Goal: Information Seeking & Learning: Learn about a topic

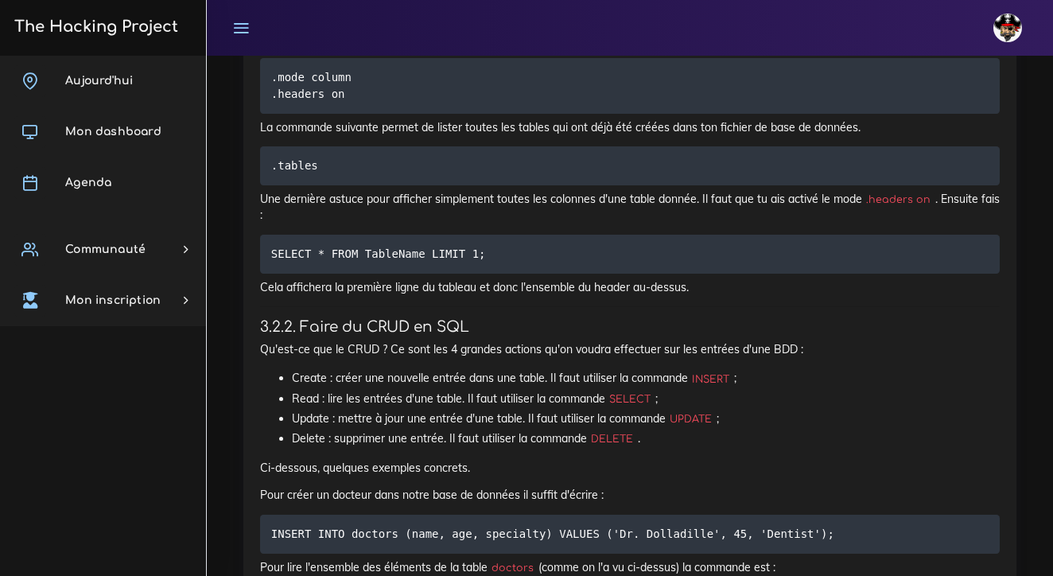
scroll to position [1, 0]
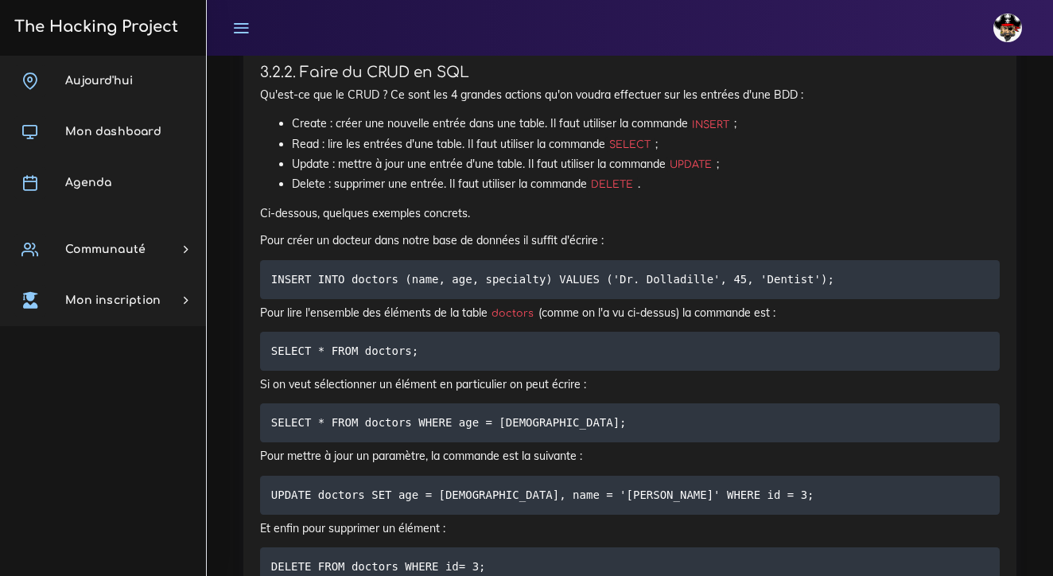
scroll to position [6305, 0]
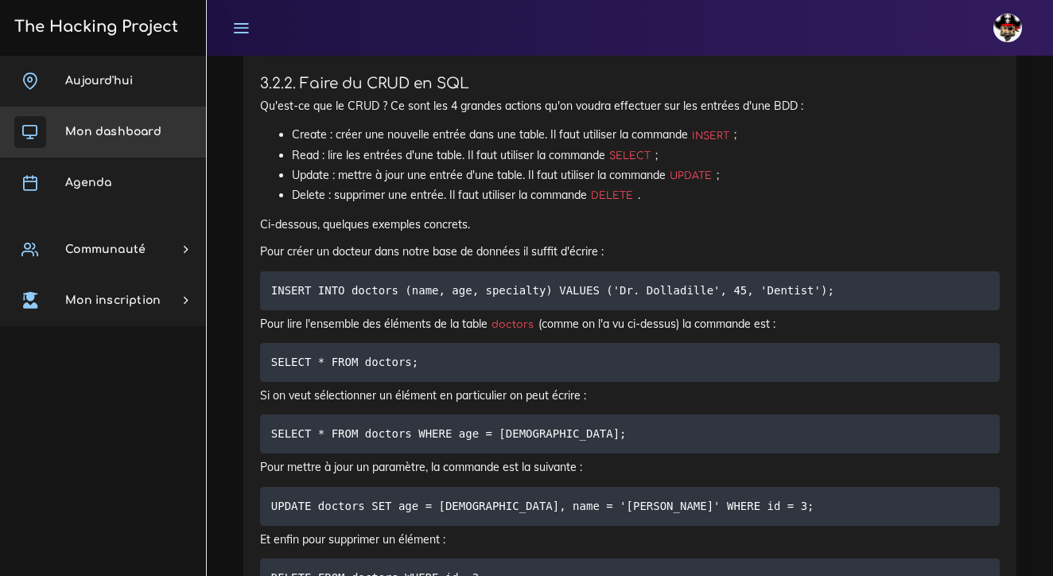
click at [119, 134] on span "Mon dashboard" at bounding box center [113, 132] width 96 height 12
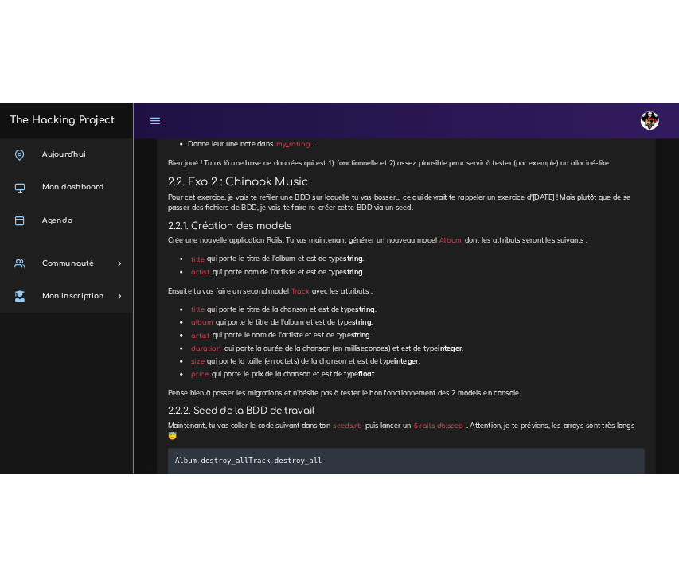
scroll to position [2341, 0]
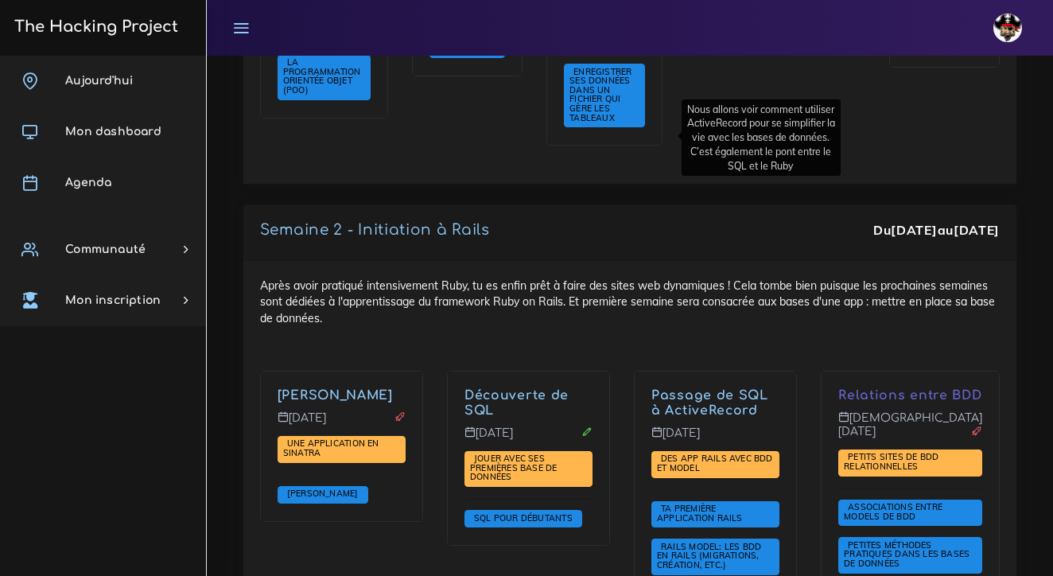
scroll to position [2872, 0]
click at [651, 426] on p "Mercredi 1 oct." at bounding box center [715, 438] width 128 height 25
click at [651, 388] on link "Passage de SQL à ActiveRecord" at bounding box center [709, 402] width 117 height 29
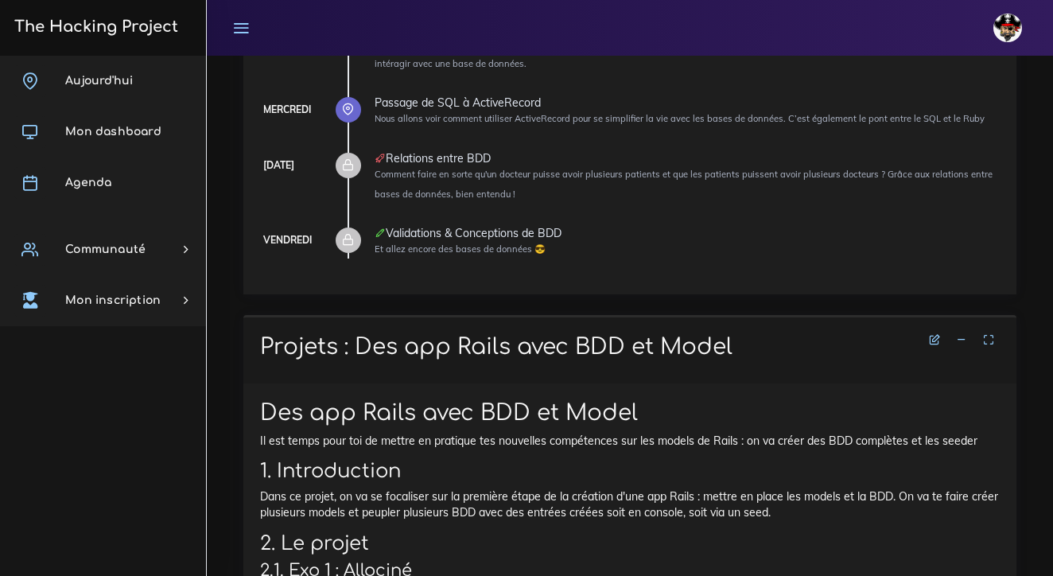
scroll to position [328, 0]
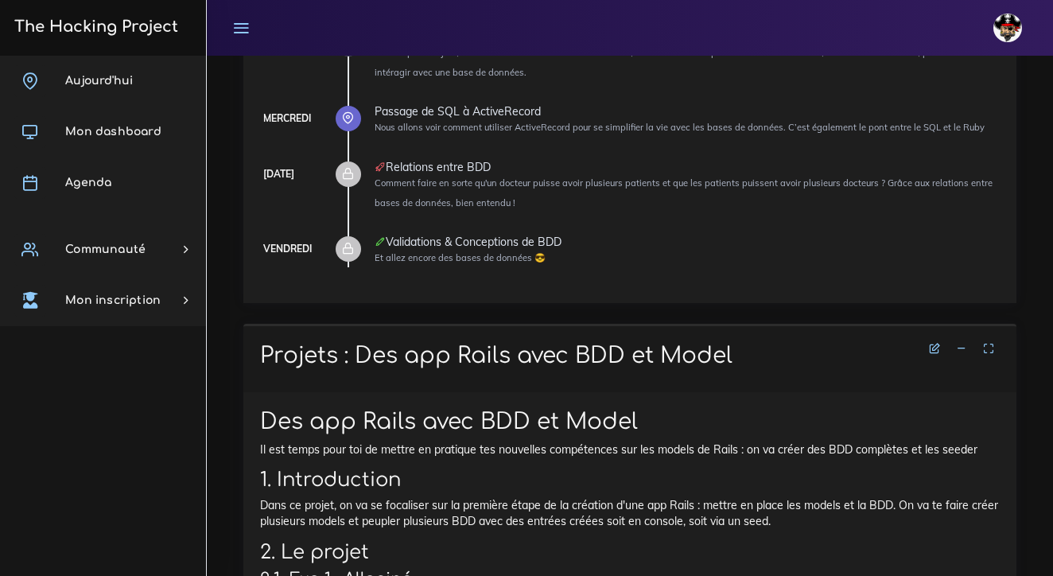
click at [964, 343] on icon at bounding box center [961, 348] width 11 height 11
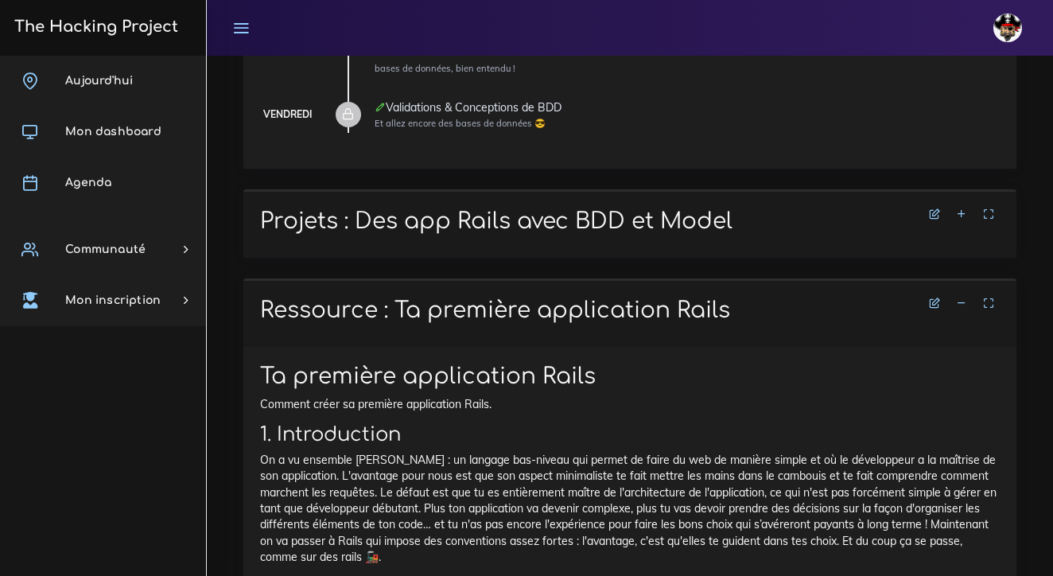
scroll to position [476, 0]
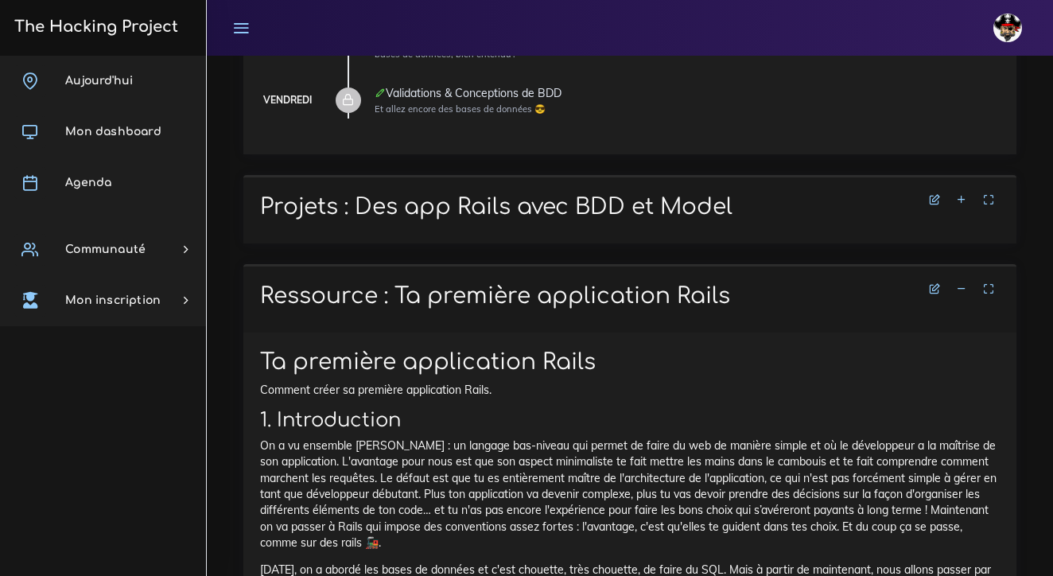
click at [963, 283] on icon at bounding box center [961, 288] width 11 height 11
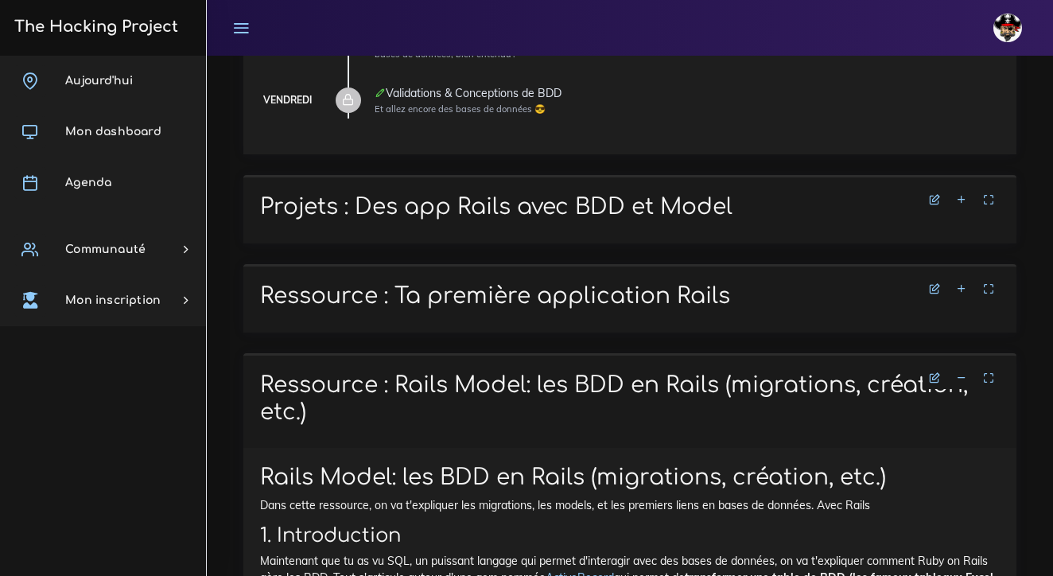
click at [961, 372] on icon at bounding box center [961, 377] width 11 height 11
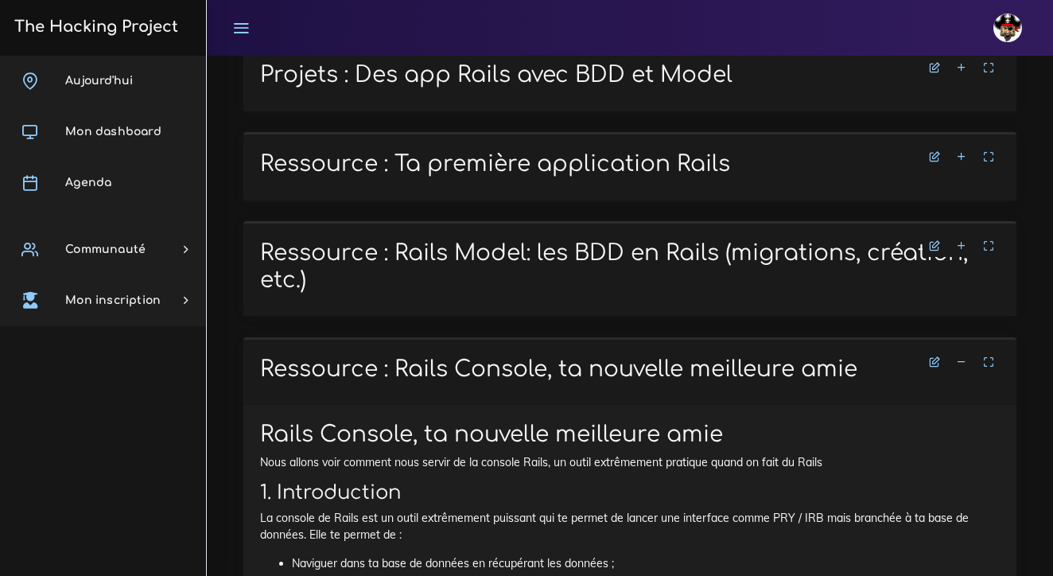
scroll to position [620, 0]
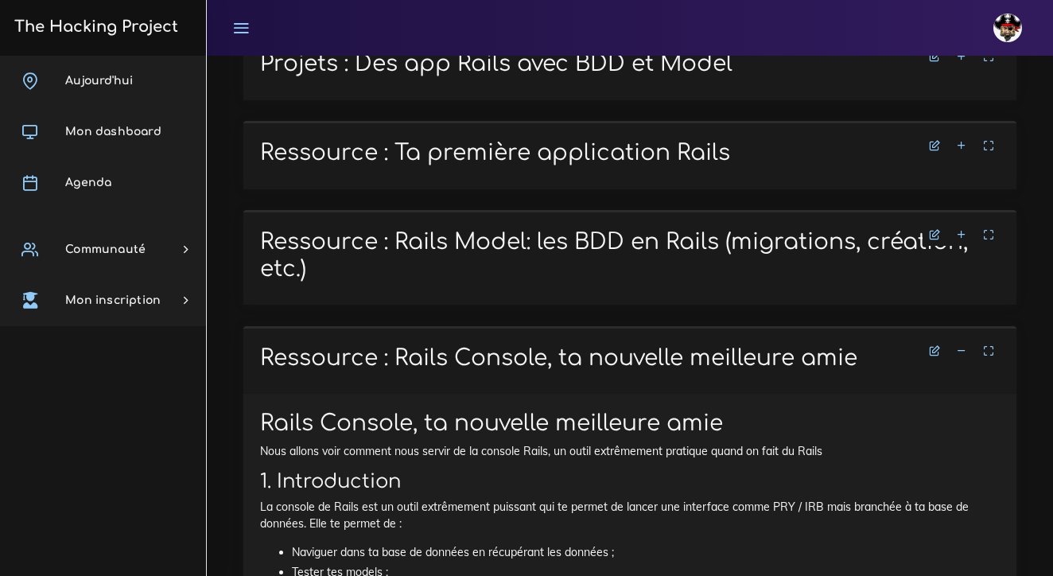
click at [962, 345] on icon at bounding box center [961, 350] width 11 height 11
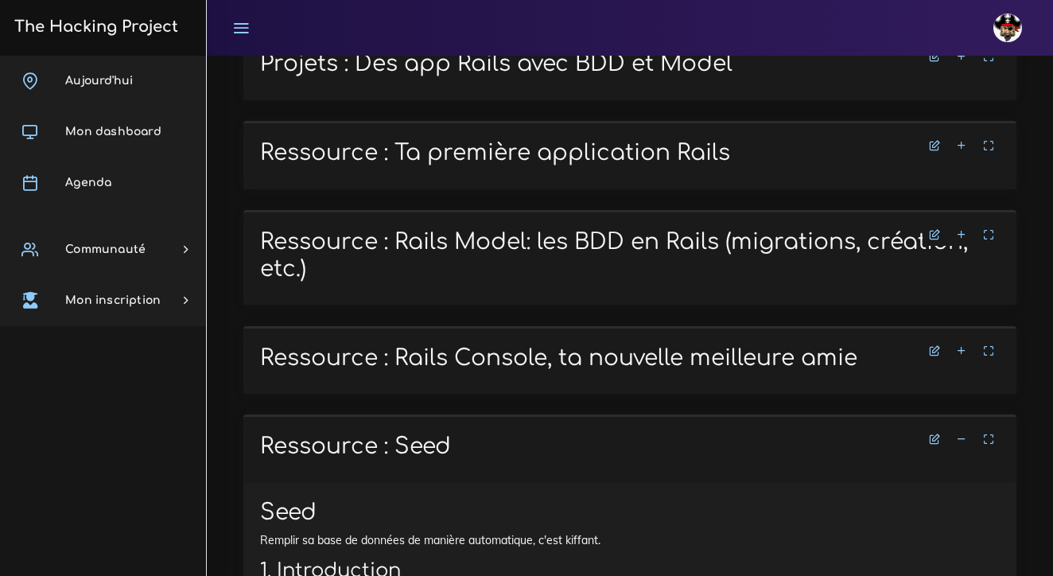
click at [964, 434] on icon at bounding box center [961, 439] width 11 height 11
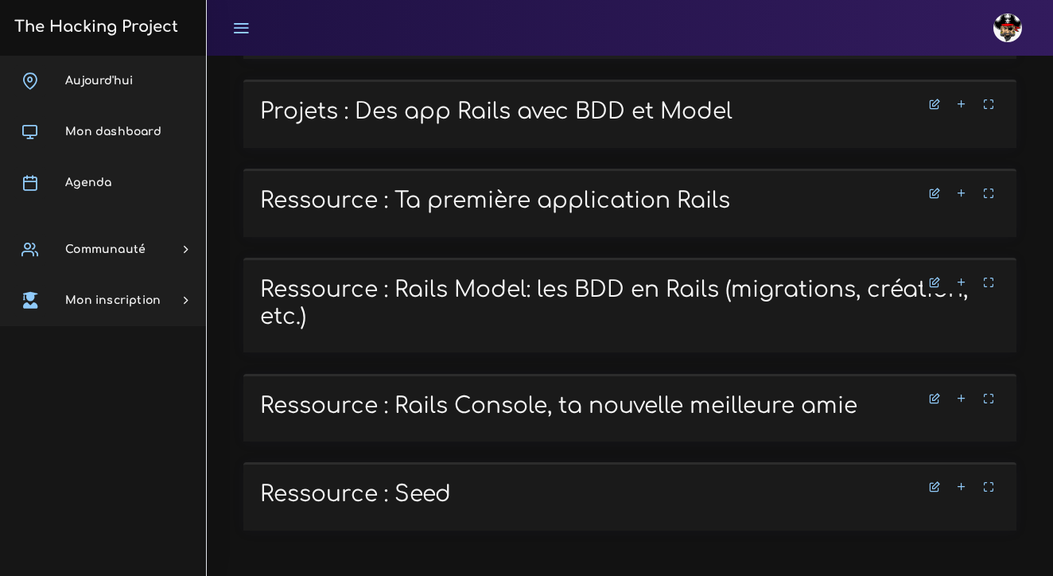
scroll to position [547, 0]
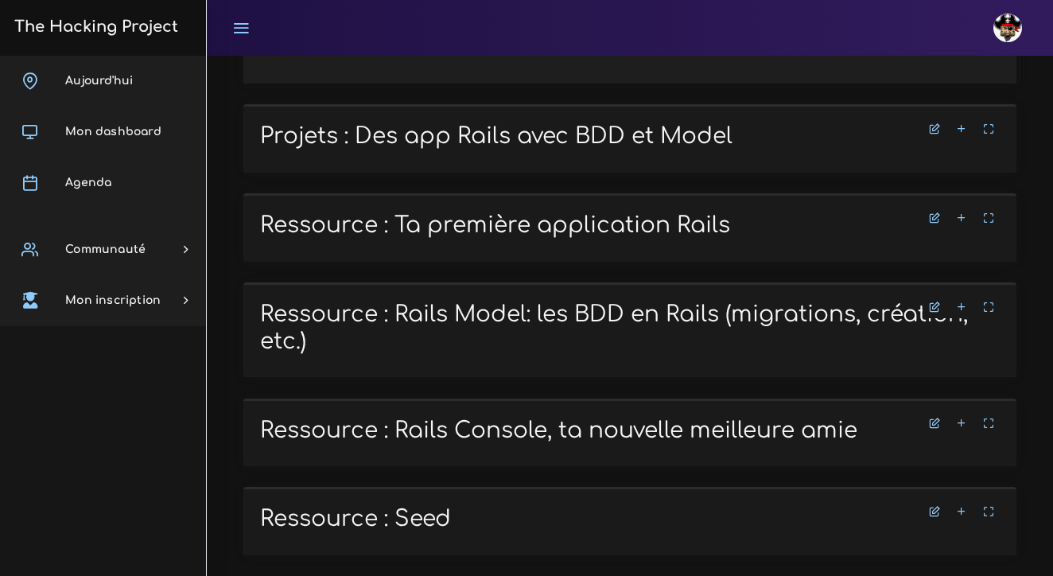
click at [962, 212] on icon at bounding box center [961, 217] width 11 height 11
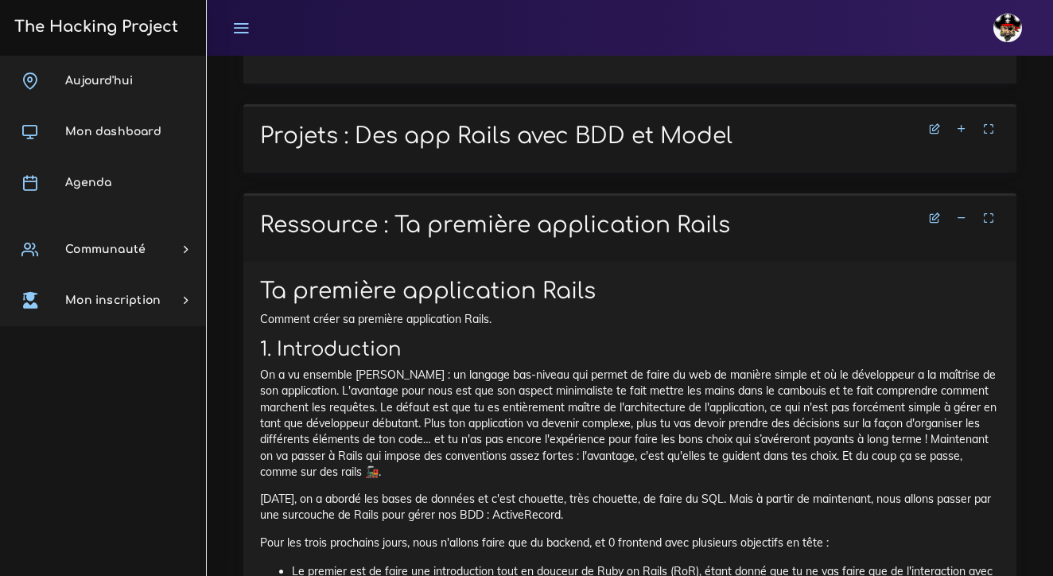
scroll to position [546, 0]
click at [963, 213] on icon at bounding box center [961, 218] width 11 height 11
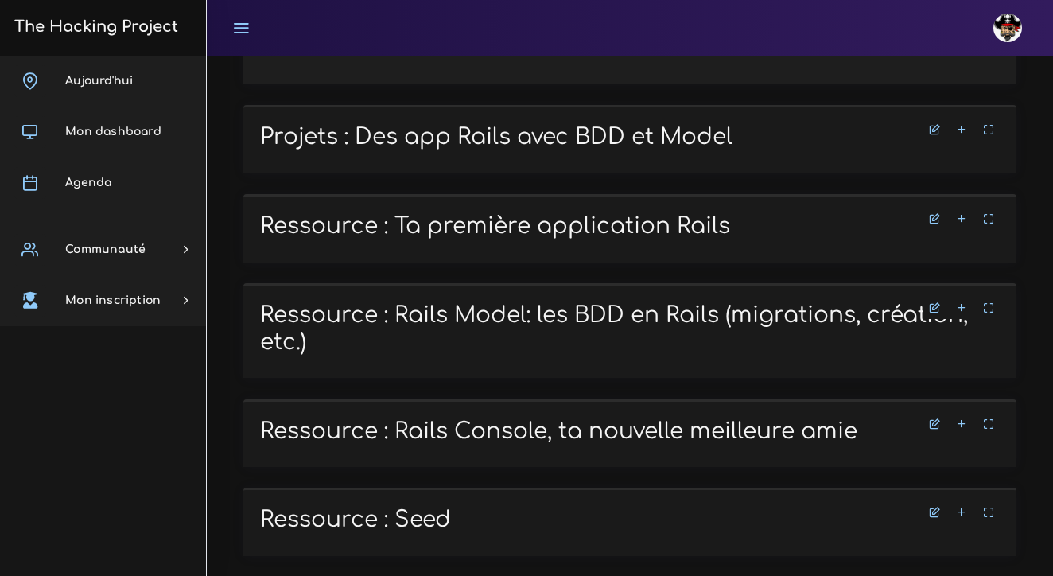
click at [965, 213] on icon at bounding box center [961, 218] width 11 height 11
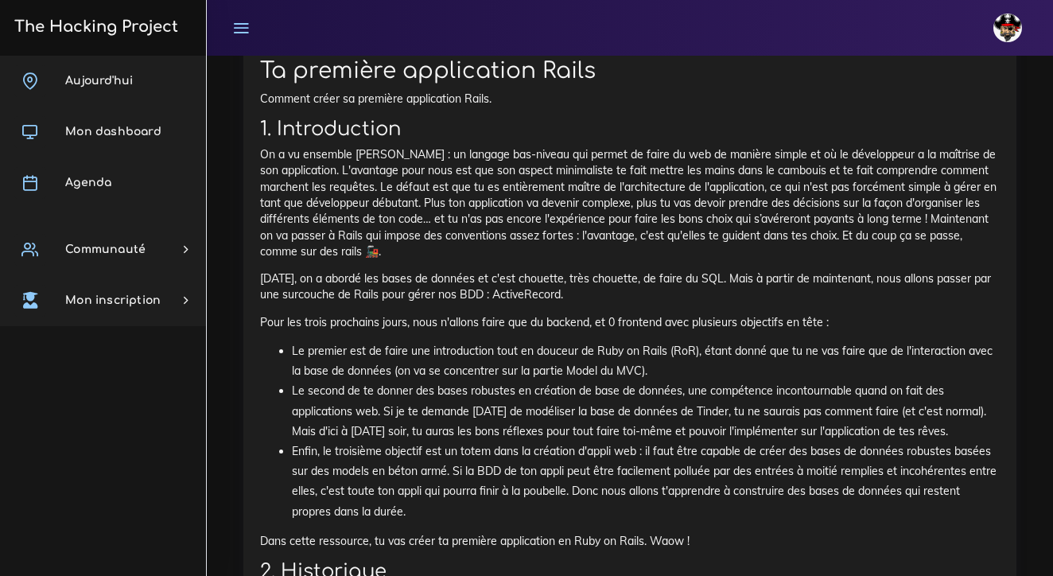
scroll to position [770, 0]
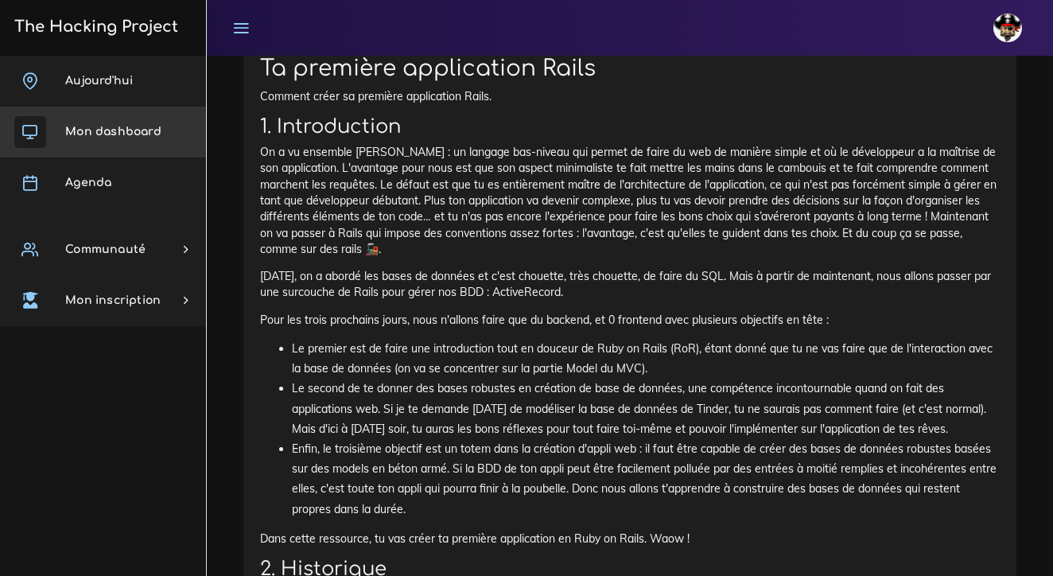
click at [139, 136] on span "Mon dashboard" at bounding box center [113, 132] width 96 height 12
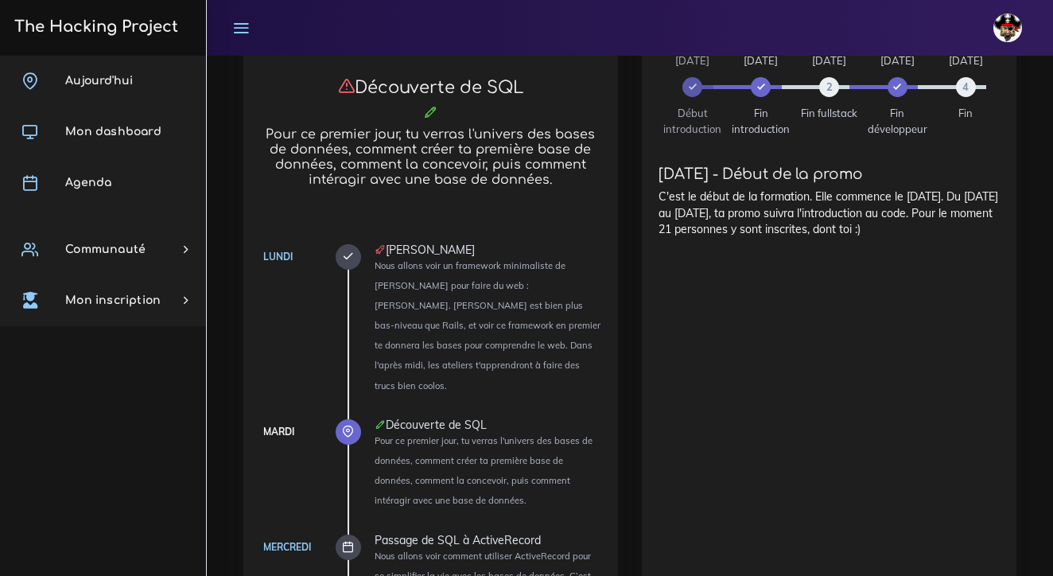
scroll to position [636, 0]
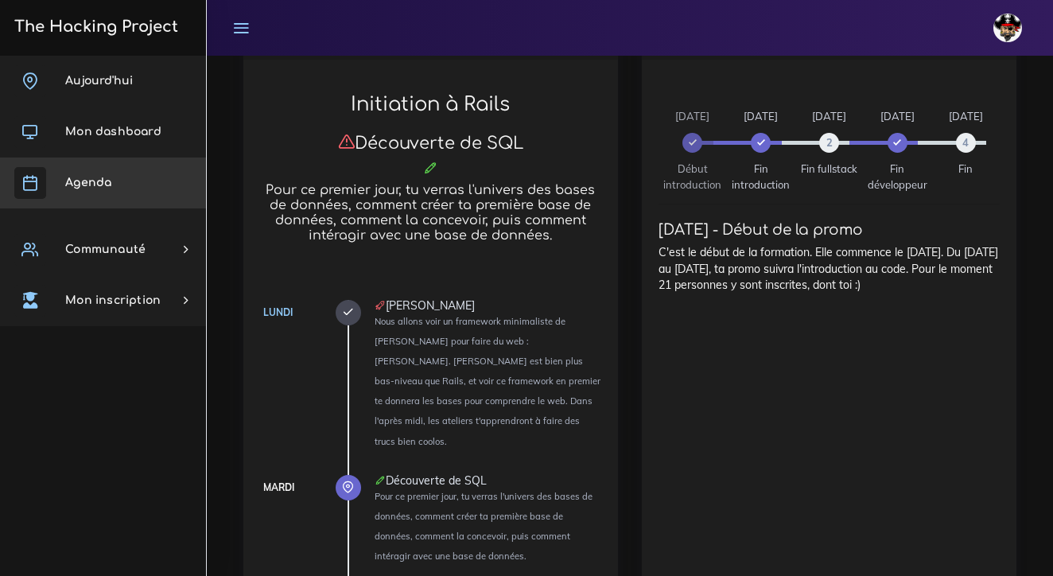
click at [107, 185] on span "Agenda" at bounding box center [88, 183] width 46 height 12
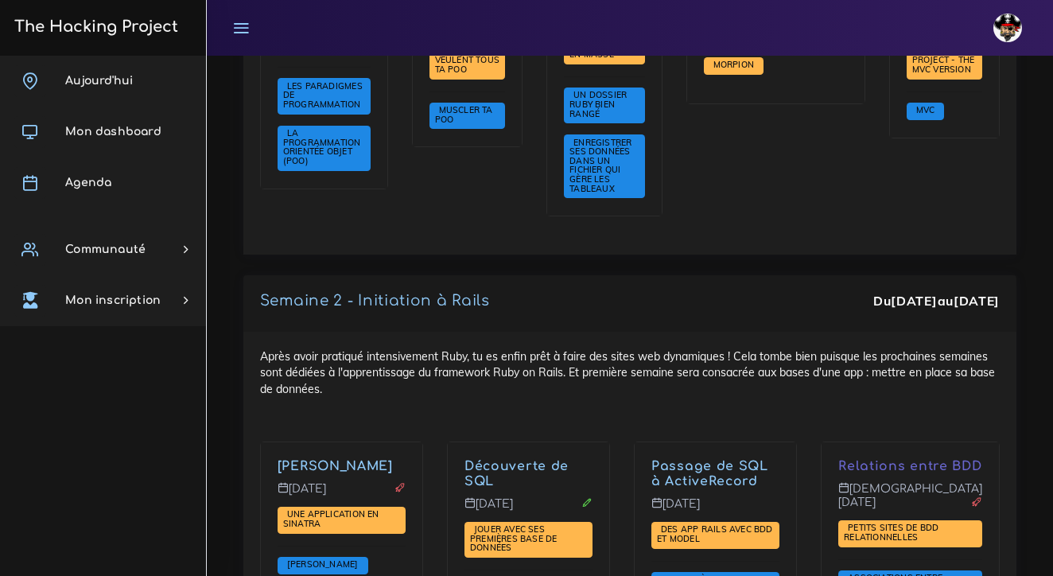
scroll to position [2800, 0]
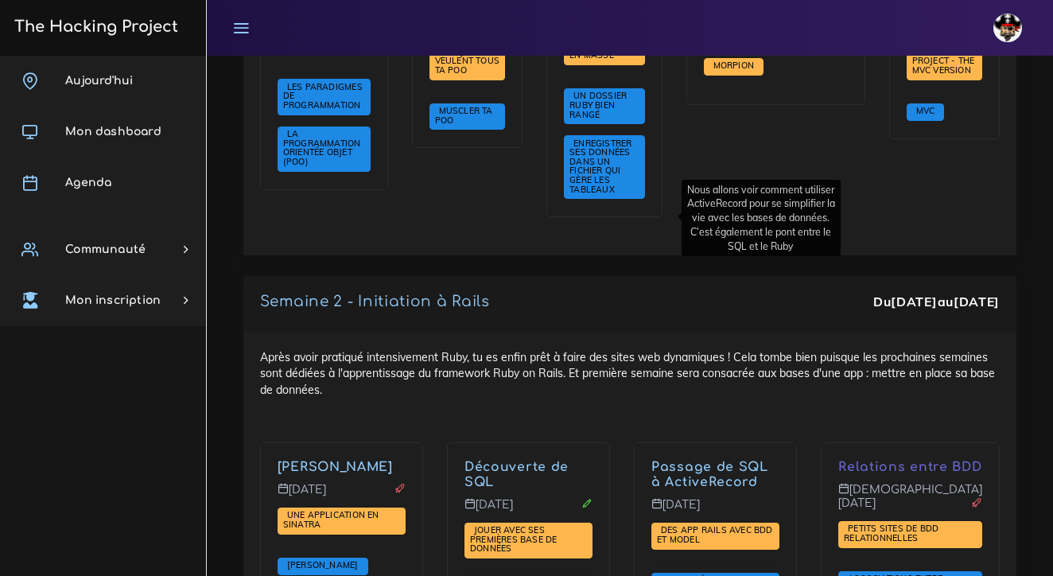
click at [651, 460] on link "Passage de SQL à ActiveRecord" at bounding box center [709, 474] width 117 height 29
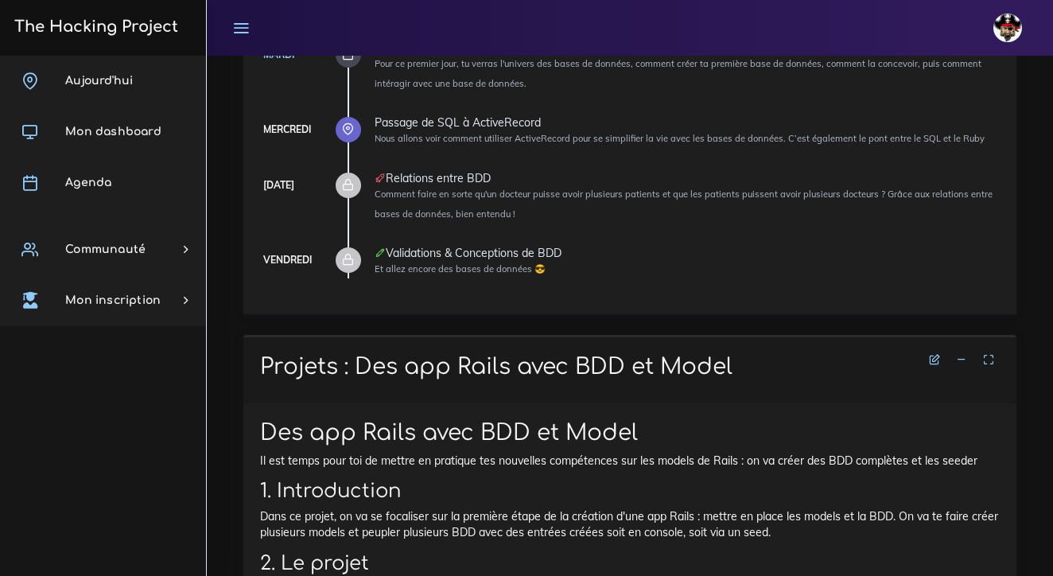
scroll to position [566, 0]
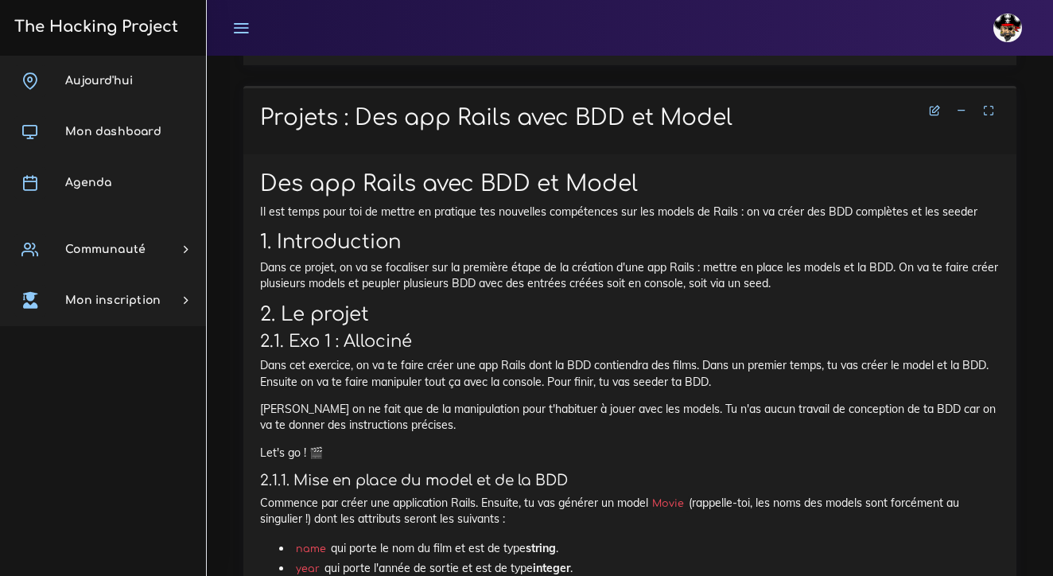
click at [962, 105] on icon at bounding box center [961, 110] width 11 height 11
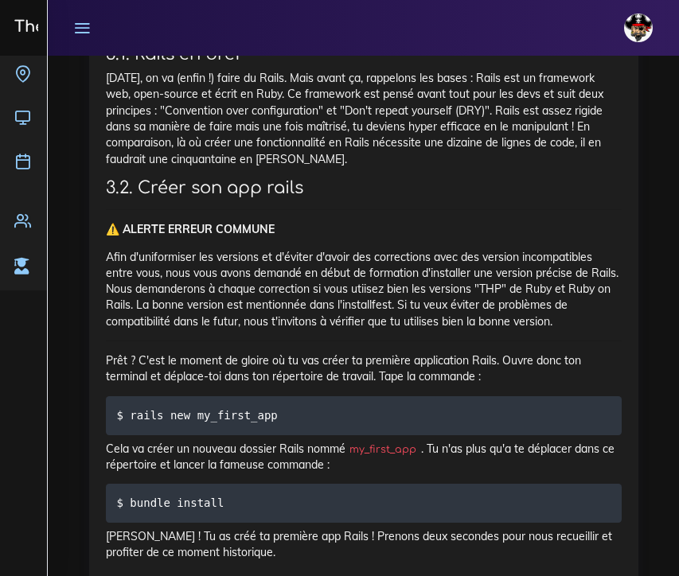
scroll to position [2824, 0]
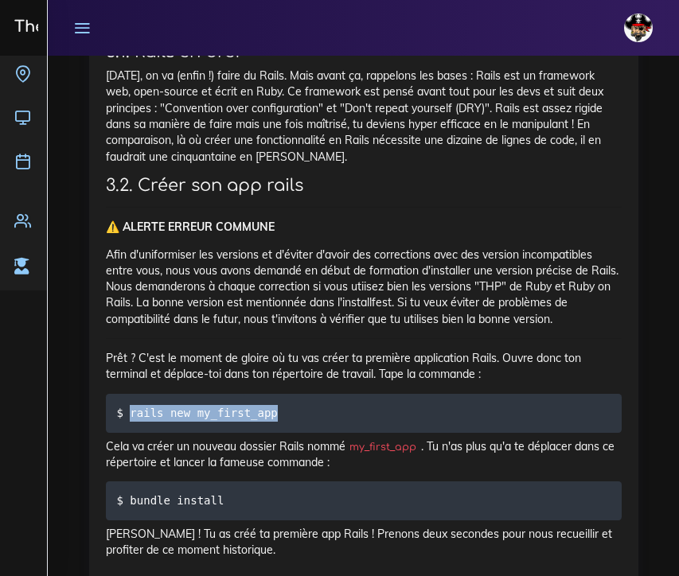
drag, startPoint x: 278, startPoint y: 327, endPoint x: 131, endPoint y: 325, distance: 147.2
click at [131, 404] on code "$ rails new my_first_app" at bounding box center [199, 413] width 165 height 18
copy code "rails new my_first_app"
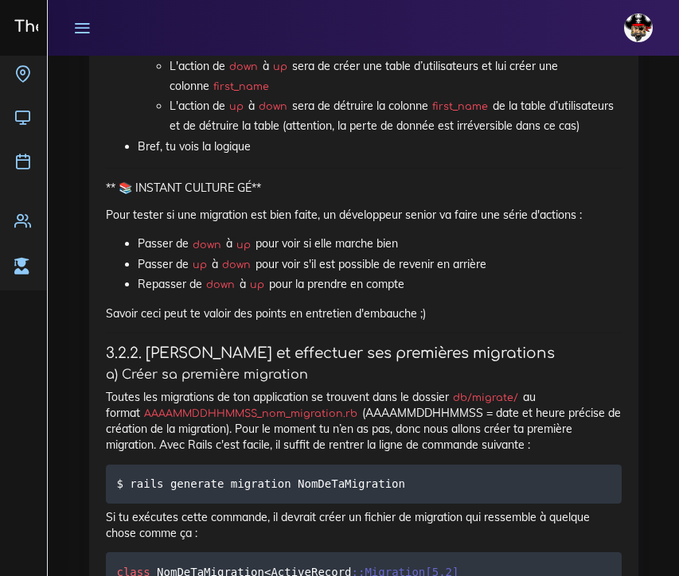
scroll to position [8130, 0]
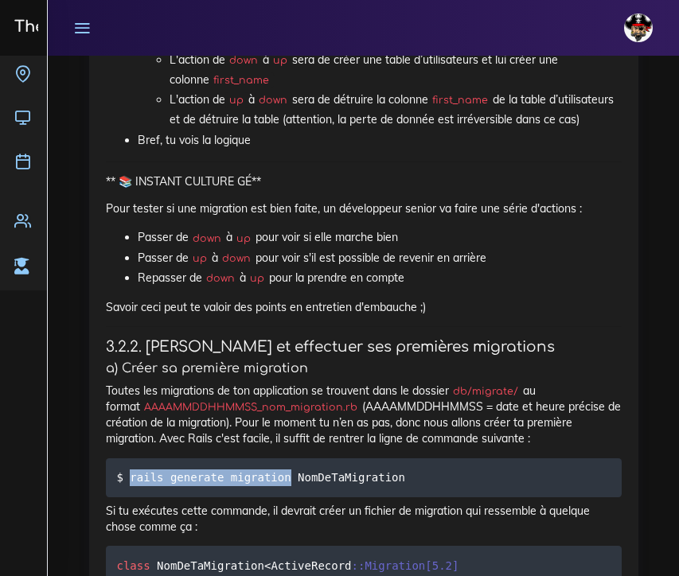
drag, startPoint x: 290, startPoint y: 348, endPoint x: 131, endPoint y: 348, distance: 158.3
click at [131, 469] on code "$ rails generate migration NomDeTaMigration" at bounding box center [263, 478] width 293 height 18
copy code "rails generate migration"
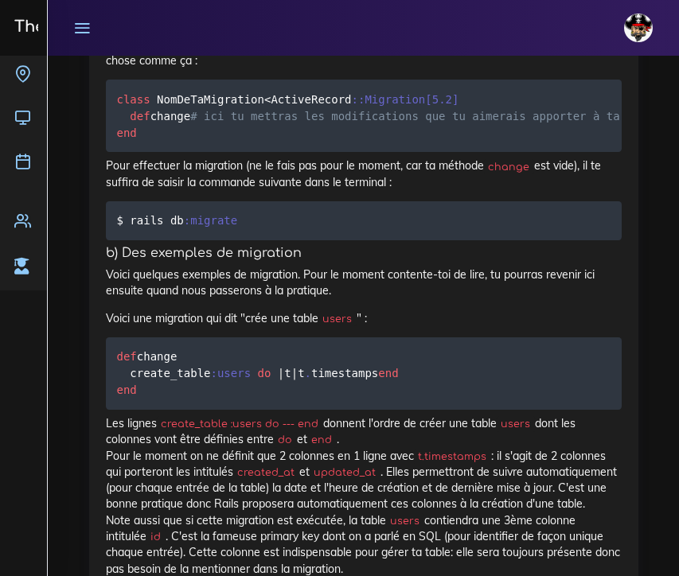
scroll to position [8597, 0]
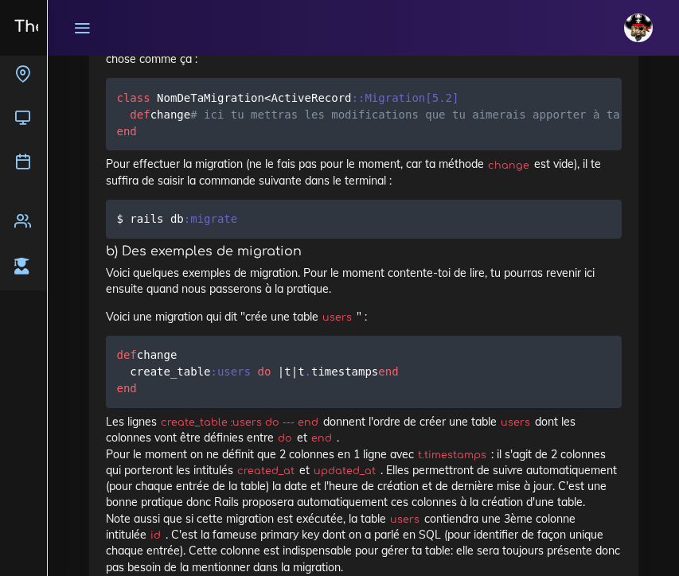
click at [220, 336] on pre "def change create_table :users do | t | t . timestamps end end" at bounding box center [363, 372] width 515 height 72
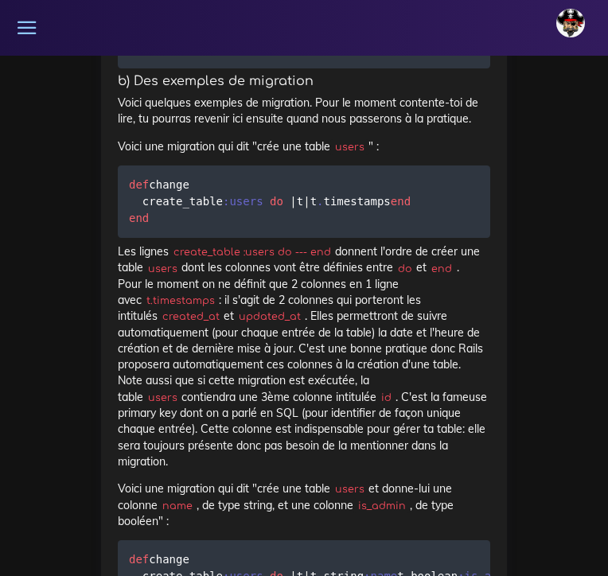
scroll to position [10625, 0]
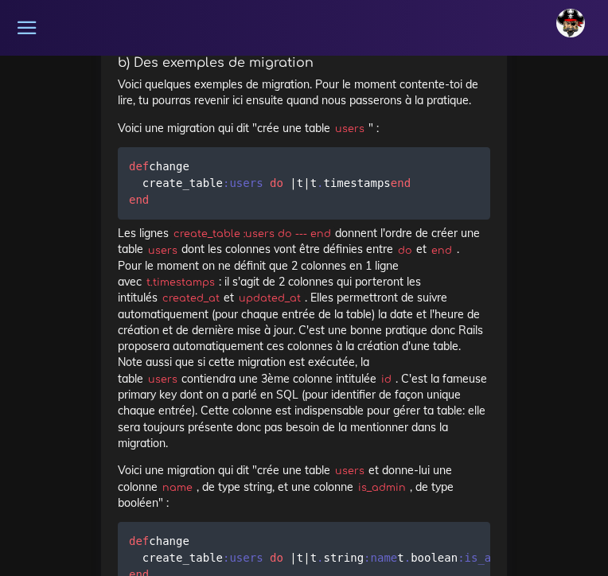
drag, startPoint x: 158, startPoint y: 397, endPoint x: 287, endPoint y: 412, distance: 130.5
click at [287, 522] on pre "def change create_table :users do | t | t . string :name t . boolean :is_admin …" at bounding box center [304, 558] width 372 height 72
copy code "t . string :name t . boolean :is_admin"
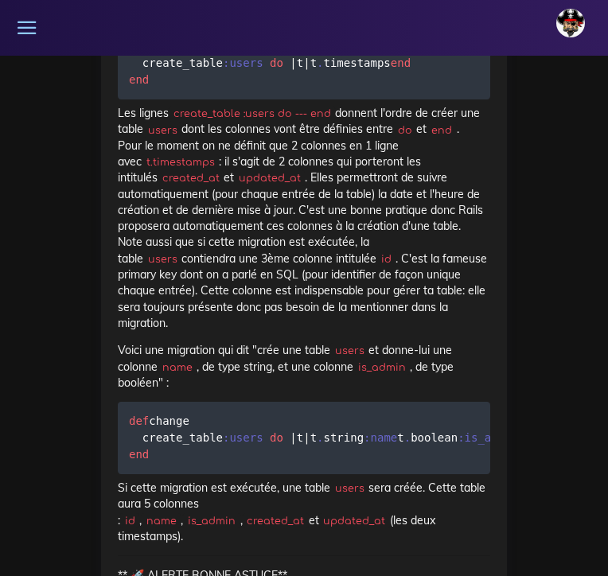
scroll to position [10752, 0]
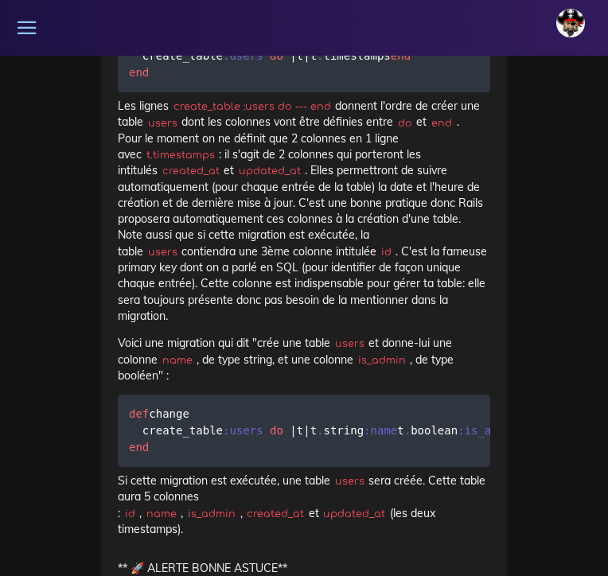
click at [260, 548] on hr at bounding box center [304, 548] width 372 height 1
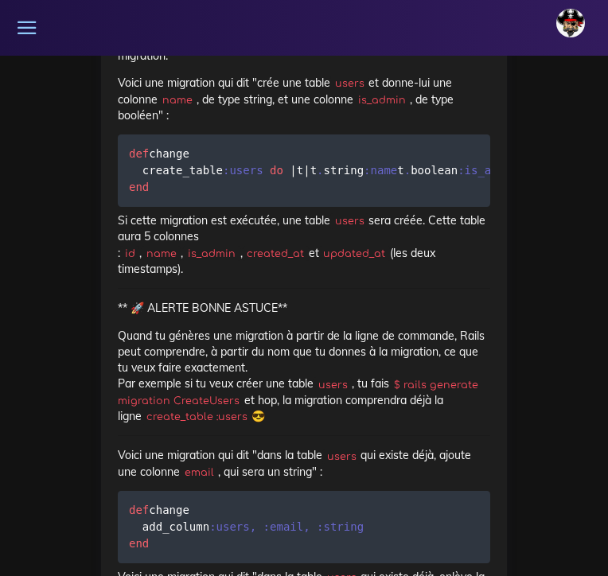
scroll to position [11018, 0]
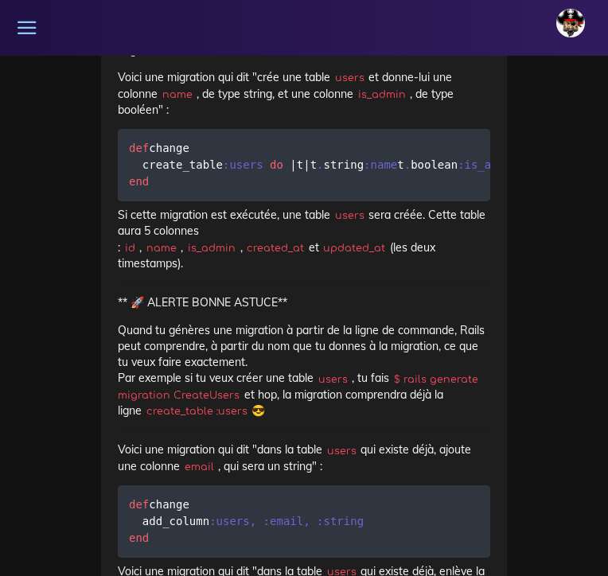
drag, startPoint x: 334, startPoint y: 322, endPoint x: 383, endPoint y: 328, distance: 48.8
click at [383, 441] on p "Voici une migration qui dit "dans la table users qui existe déjà, ajoute une co…" at bounding box center [304, 457] width 372 height 33
click at [378, 441] on p "Voici une migration qui dit "dans la table users qui existe déjà, ajoute une co…" at bounding box center [304, 457] width 372 height 33
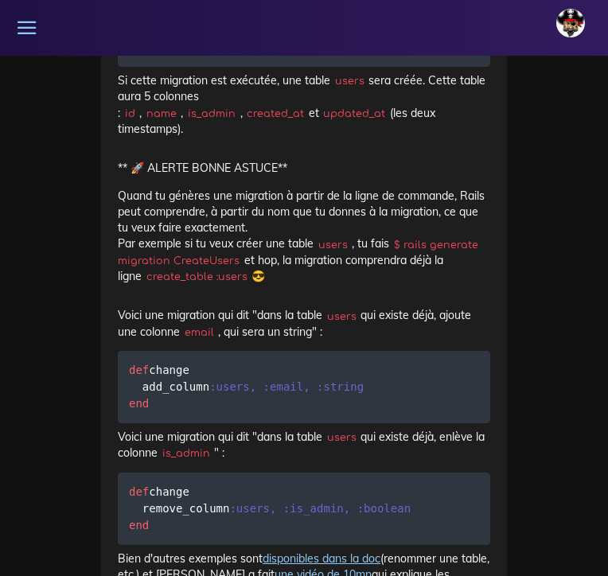
scroll to position [11158, 0]
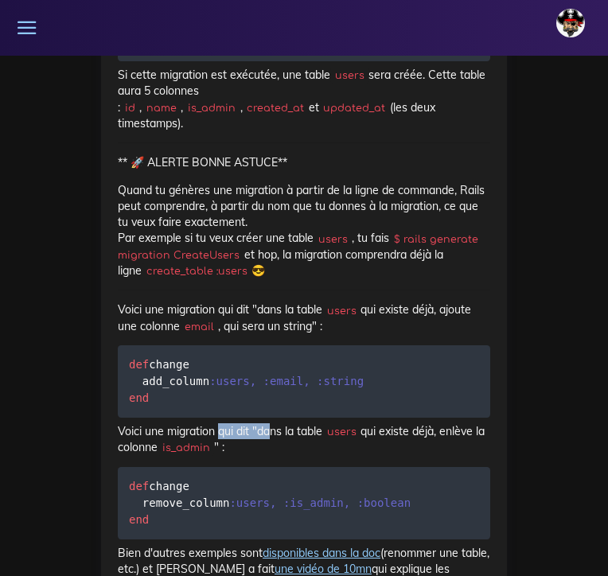
drag, startPoint x: 219, startPoint y: 301, endPoint x: 270, endPoint y: 301, distance: 50.9
click at [270, 423] on p "Voici une migration qui dit "dans la table users qui existe déjà, enlève la col…" at bounding box center [304, 439] width 372 height 33
click at [250, 327] on div "Rails Model: les BDD en Rails (migrations, création, etc.) Dans cette ressource…" at bounding box center [304, 223] width 372 height 9589
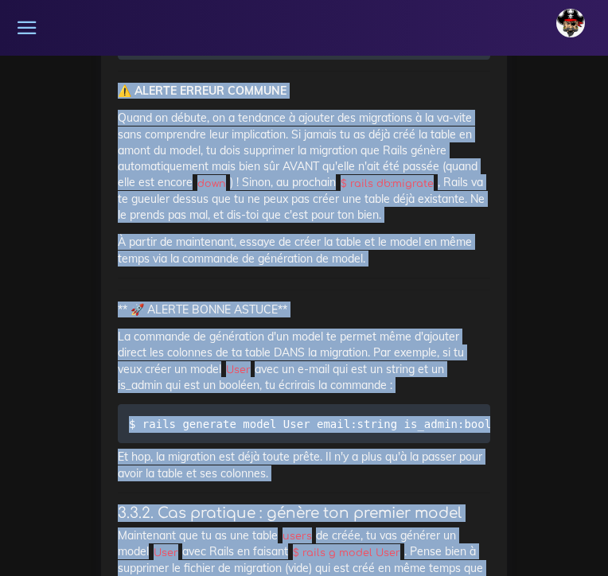
scroll to position [13833, 0]
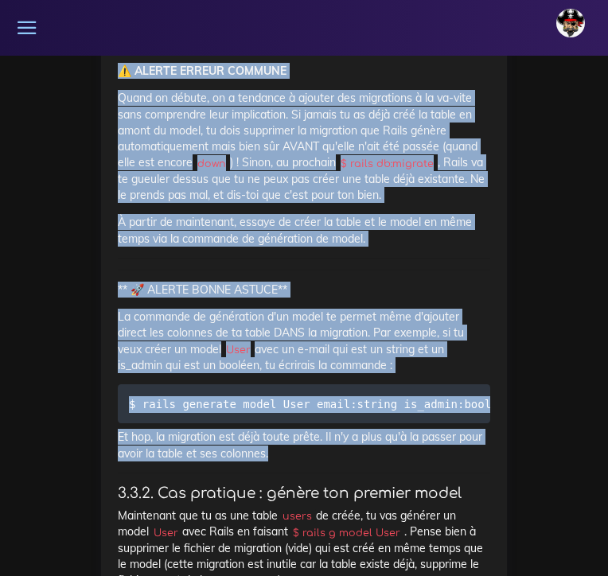
drag, startPoint x: 120, startPoint y: 331, endPoint x: 337, endPoint y: 303, distance: 218.9
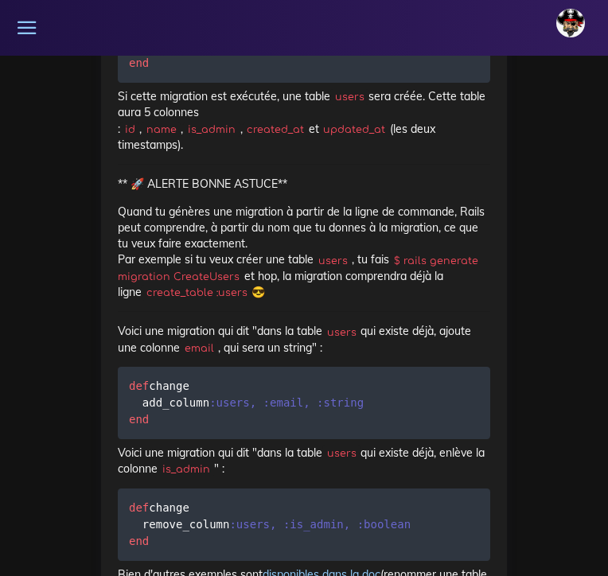
scroll to position [11137, 0]
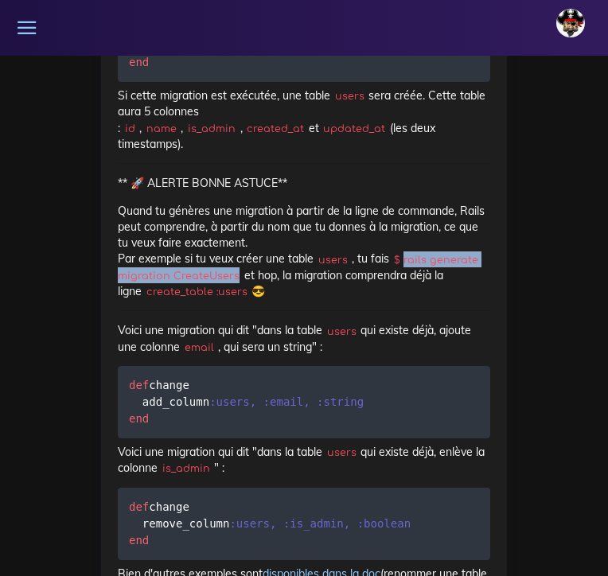
drag, startPoint x: 237, startPoint y: 149, endPoint x: 406, endPoint y: 130, distance: 169.6
click at [406, 252] on code "$ rails generate migration CreateUsers" at bounding box center [298, 268] width 360 height 32
copy code "rails generate migration CreateUsers"
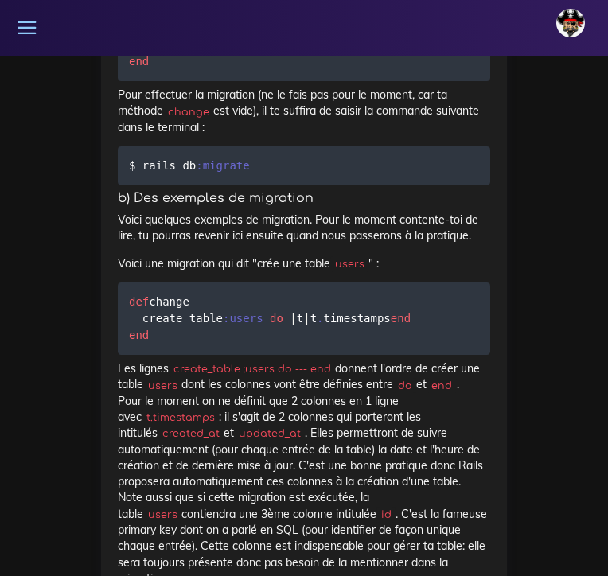
scroll to position [10490, 0]
drag, startPoint x: 328, startPoint y: 212, endPoint x: 176, endPoint y: 214, distance: 151.9
click at [176, 361] on code "create_table :users do --- end" at bounding box center [252, 369] width 166 height 16
copy p "create_table :users do --- end"
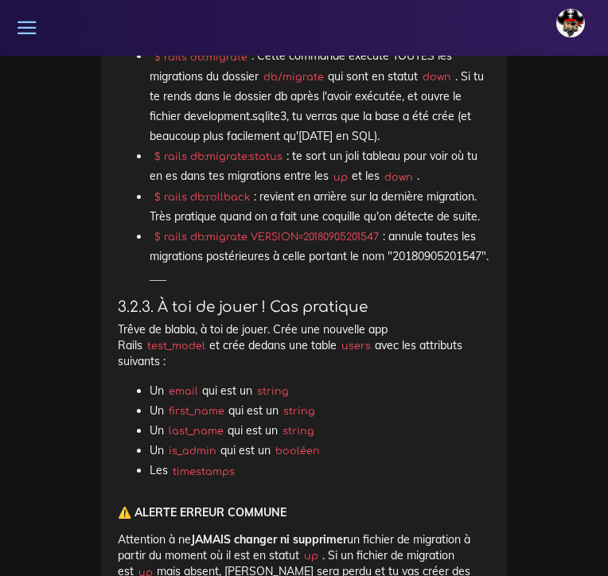
scroll to position [11795, 0]
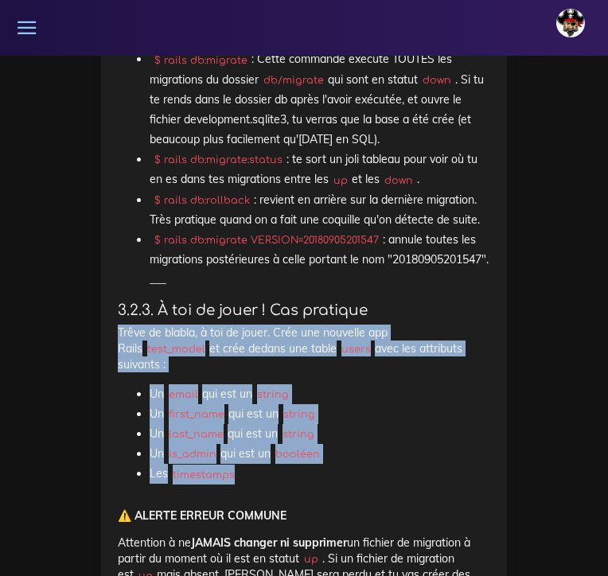
drag, startPoint x: 116, startPoint y: 202, endPoint x: 291, endPoint y: 319, distance: 210.5
copy div "Trêve de blabla, à toi de jouer. Crée une nouvelle app Rails test_model et crée…"
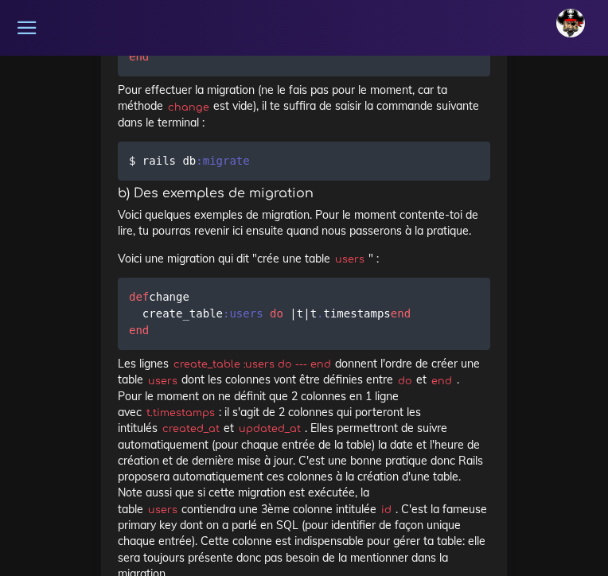
scroll to position [10515, 0]
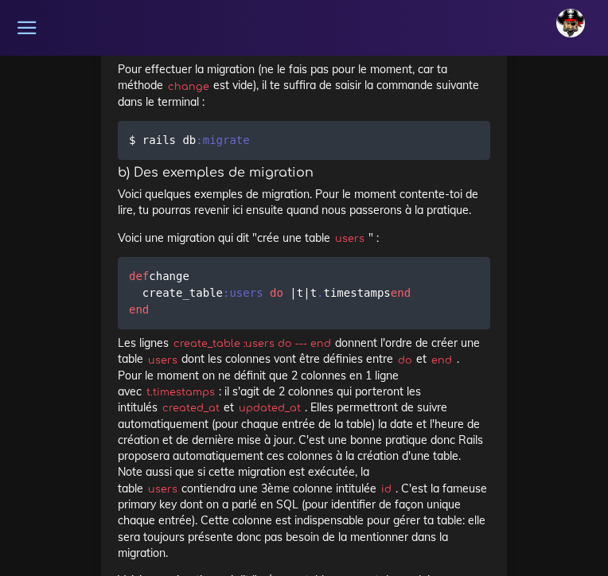
click at [251, 335] on p "Les lignes create_table :users do --- end donnent l'ordre de créer une table us…" at bounding box center [304, 448] width 372 height 226
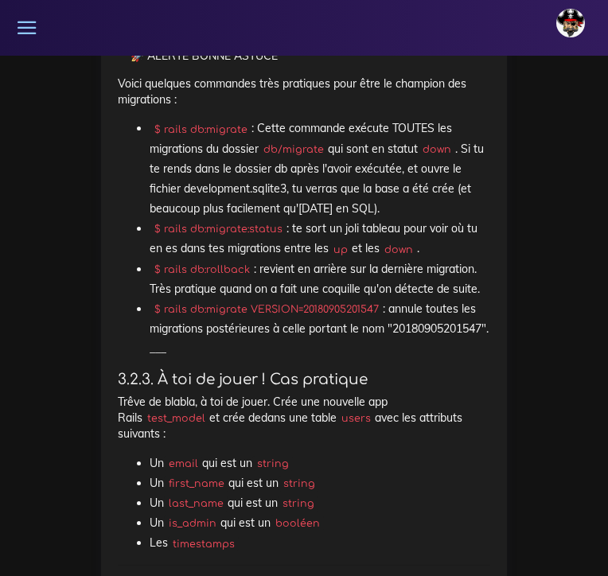
scroll to position [11727, 0]
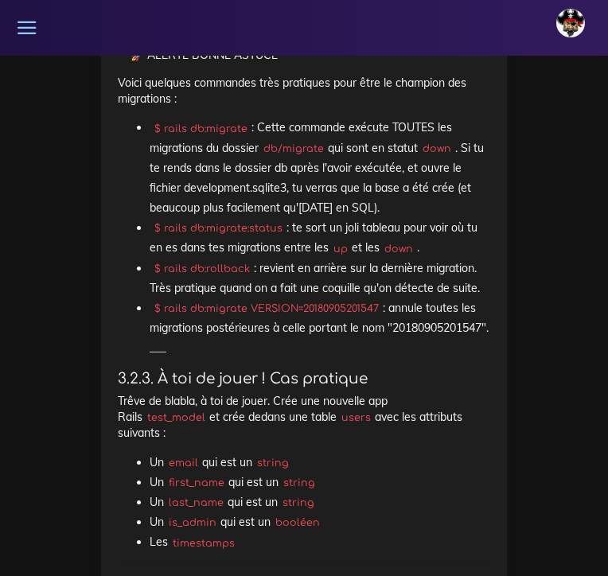
click at [270, 370] on h4 "3.2.3. À toi de jouer ! Cas pratique" at bounding box center [304, 379] width 372 height 18
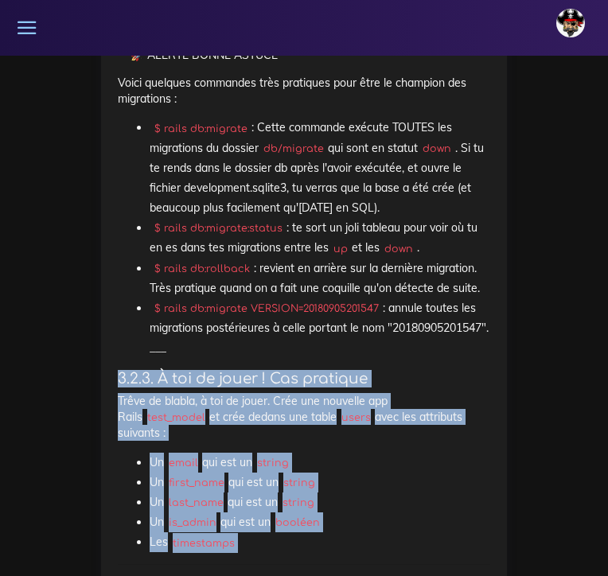
drag, startPoint x: 119, startPoint y: 248, endPoint x: 321, endPoint y: 519, distance: 337.1
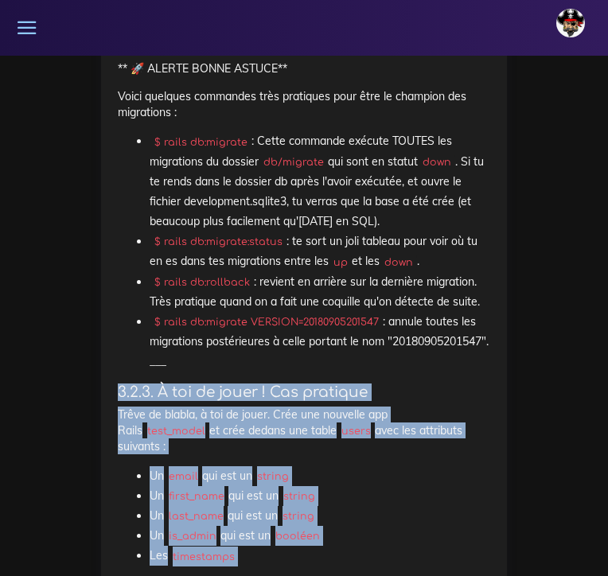
scroll to position [11708, 0]
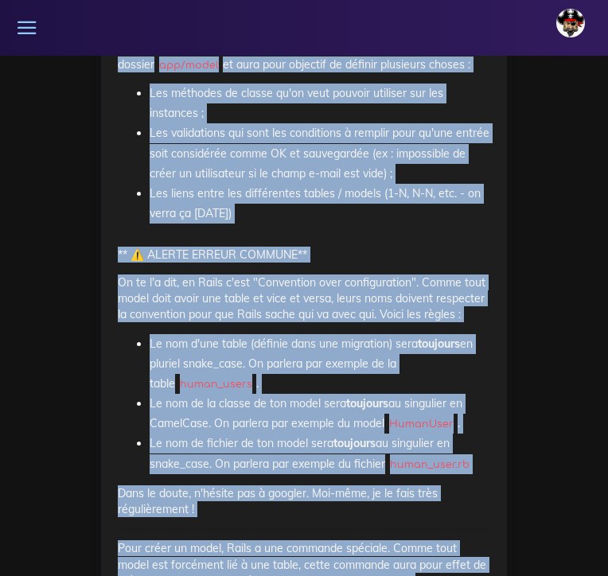
scroll to position [13225, 0]
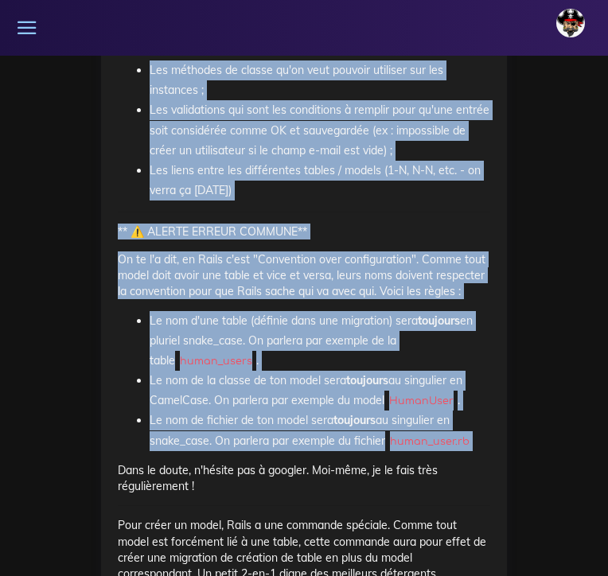
drag, startPoint x: 118, startPoint y: 260, endPoint x: 247, endPoint y: 313, distance: 139.5
copy div "3.2.3. À toi de jouer ! Cas pratique Trêve de blabla, à toi de jouer. Crée une …"
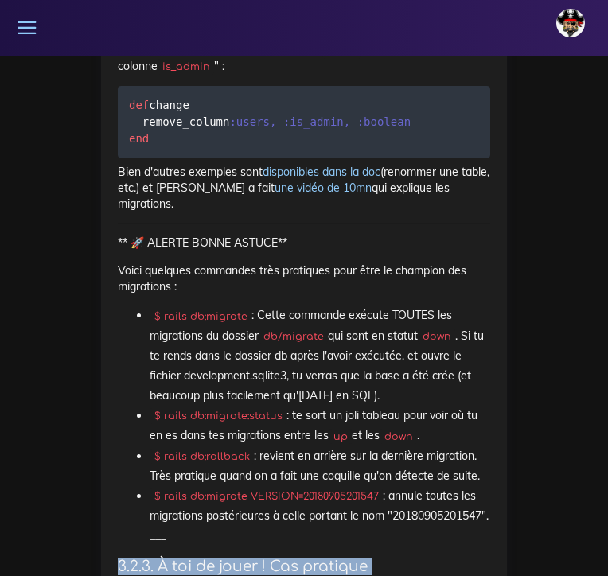
scroll to position [11562, 0]
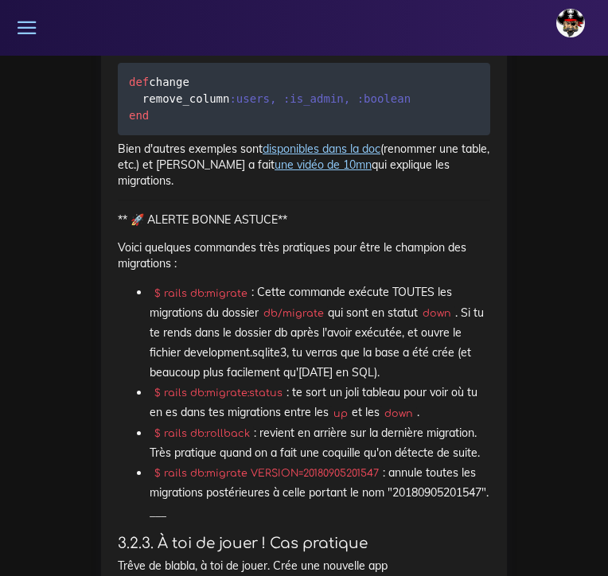
click at [126, 282] on ul "$ rails db:migrate : Cette commande exécute TOUTES les migrations du dossier db…" at bounding box center [304, 402] width 372 height 240
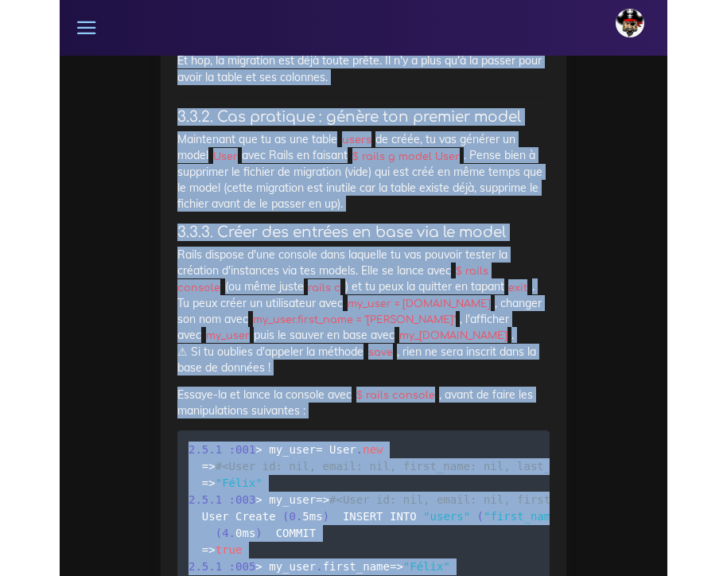
scroll to position [14211, 0]
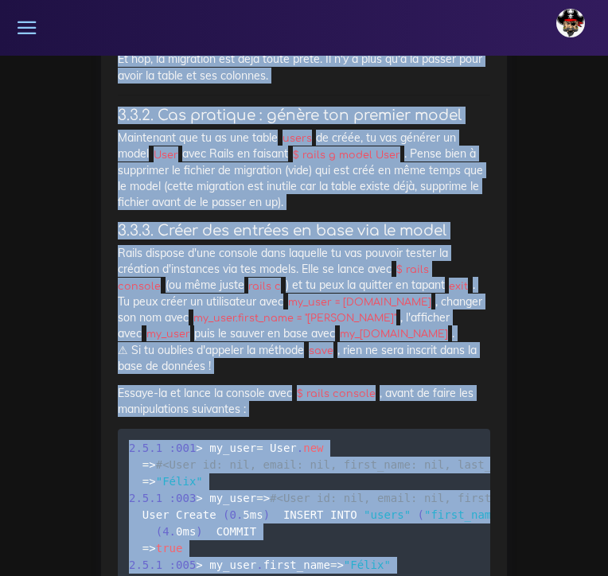
drag, startPoint x: 121, startPoint y: 119, endPoint x: 280, endPoint y: 528, distance: 438.7
copy div "Voici quelques commandes très pratiques pour être le champion des migrations : …"
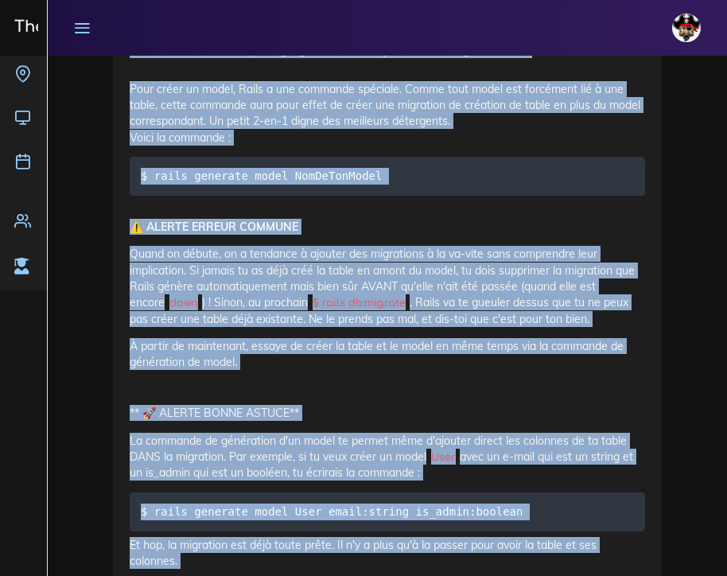
scroll to position [11075, 0]
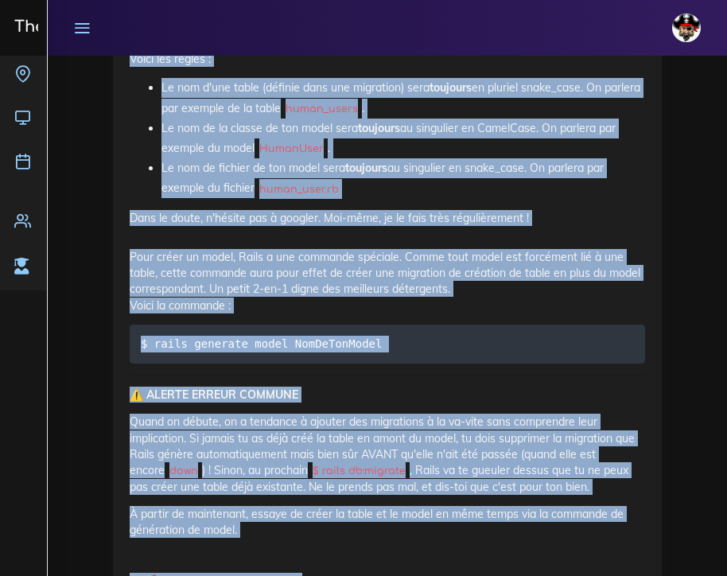
click at [203, 198] on li "Le nom de fichier de ton model sera toujours au singulier en snake_case. On par…" at bounding box center [403, 178] width 484 height 40
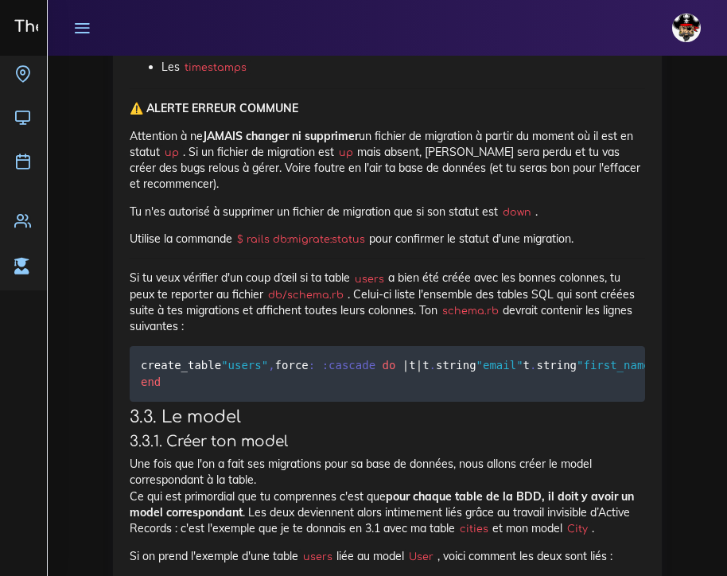
scroll to position [10112, 0]
drag, startPoint x: 365, startPoint y: 248, endPoint x: 252, endPoint y: 247, distance: 113.0
click at [252, 247] on code "$ rails db:migrate:status" at bounding box center [300, 240] width 137 height 16
copy code "ails db:migrate:status"
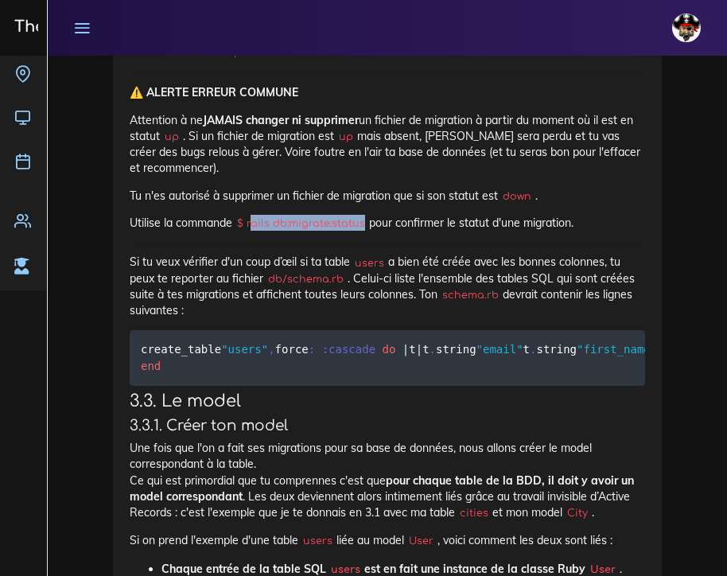
scroll to position [10127, 0]
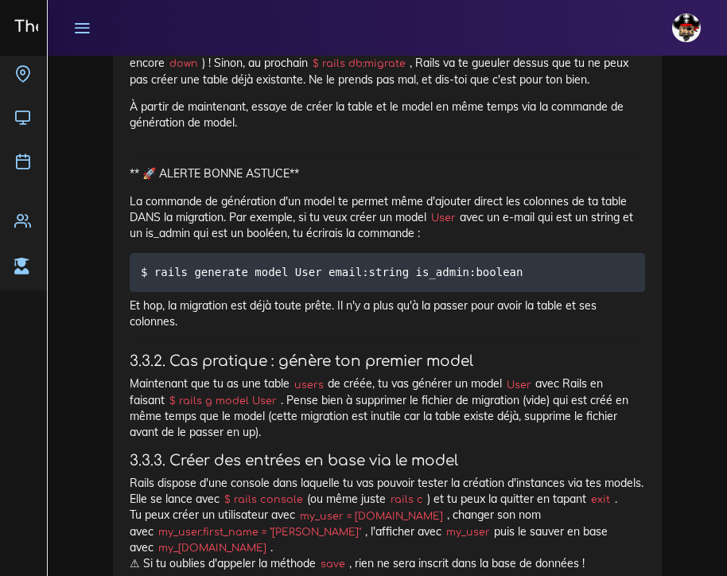
scroll to position [11505, 0]
